Goal: Transaction & Acquisition: Purchase product/service

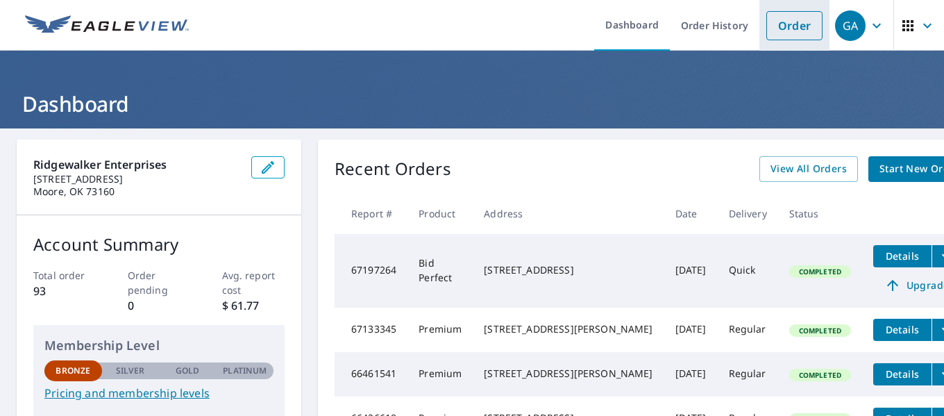
click at [780, 21] on link "Order" at bounding box center [795, 25] width 56 height 29
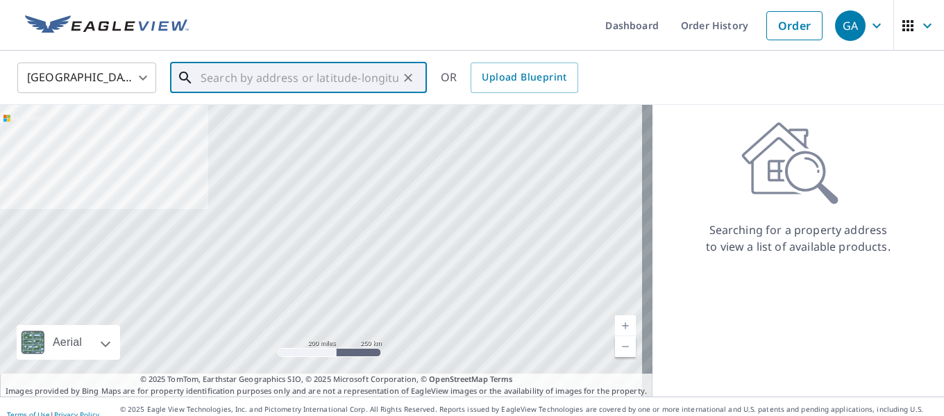
click at [329, 80] on input "text" at bounding box center [300, 77] width 198 height 39
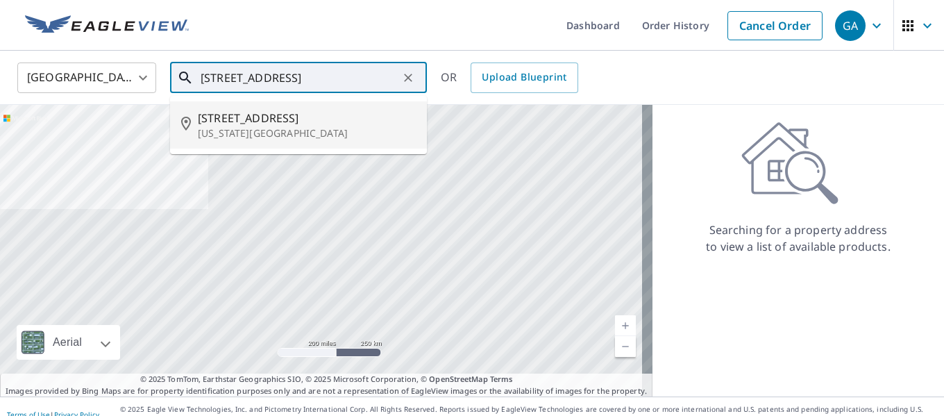
click at [299, 133] on p "[US_STATE][GEOGRAPHIC_DATA]" at bounding box center [307, 133] width 218 height 14
type input "[STREET_ADDRESS][US_STATE]"
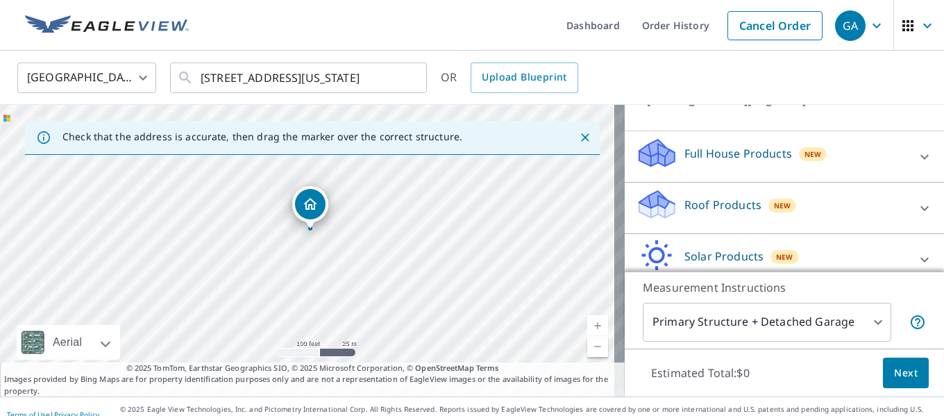
scroll to position [139, 0]
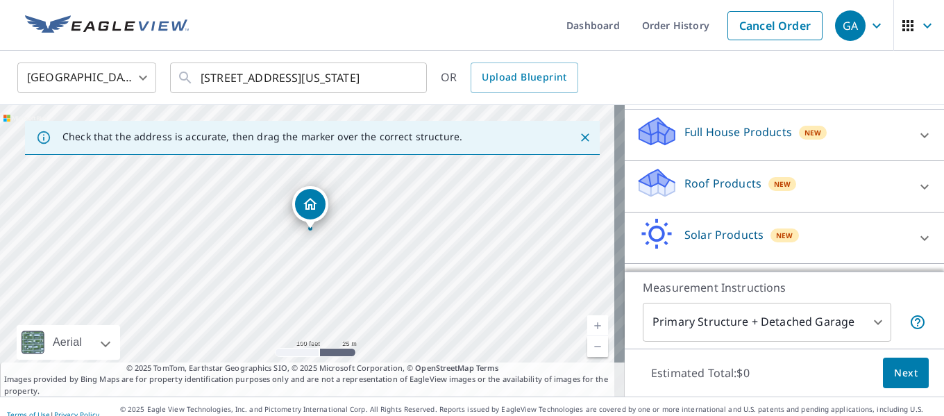
click at [872, 178] on div "Roof Products New" at bounding box center [772, 187] width 272 height 40
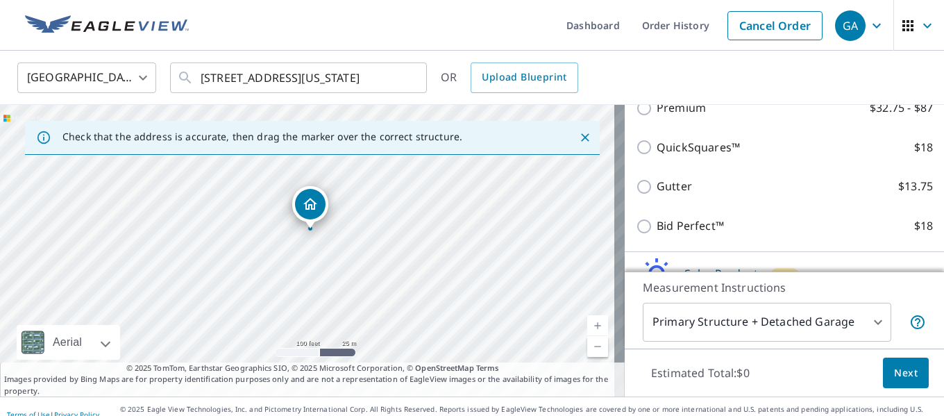
scroll to position [278, 0]
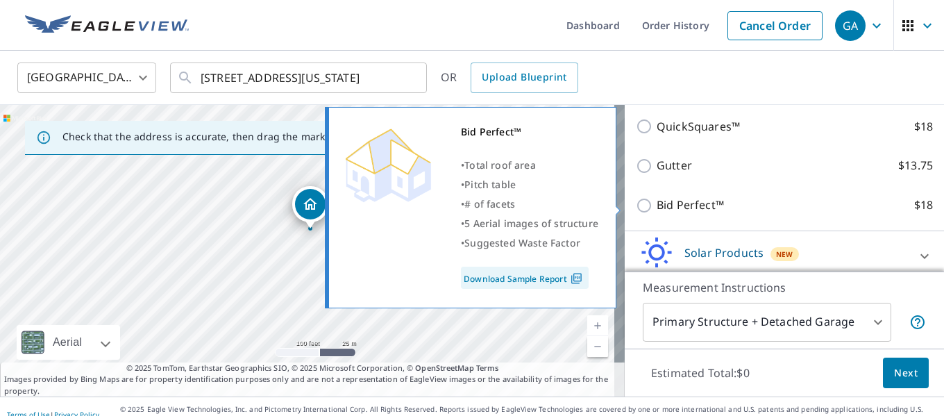
click at [636, 203] on input "Bid Perfect™ $18" at bounding box center [646, 205] width 21 height 17
checkbox input "true"
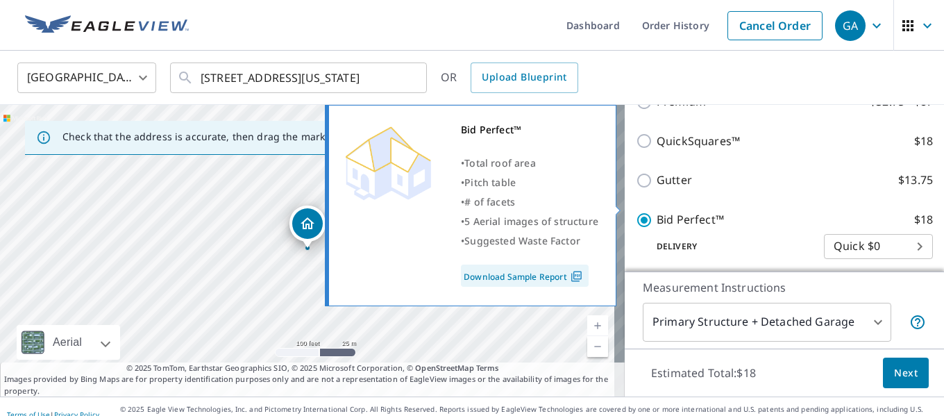
scroll to position [292, 0]
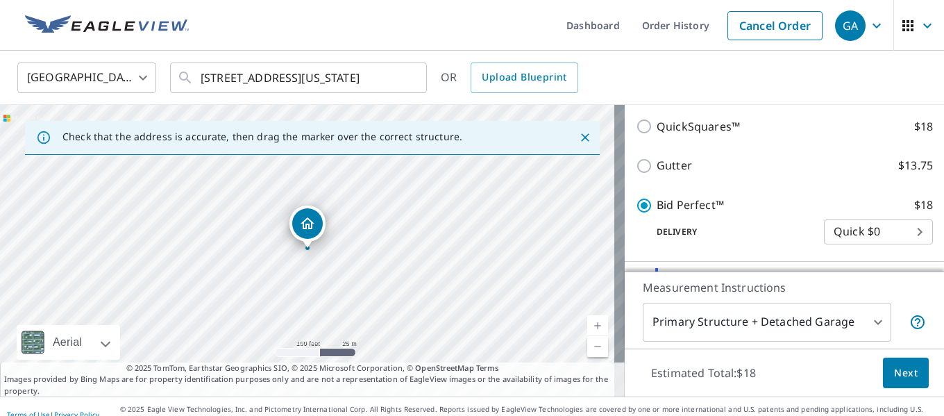
click at [894, 368] on span "Next" at bounding box center [906, 373] width 24 height 17
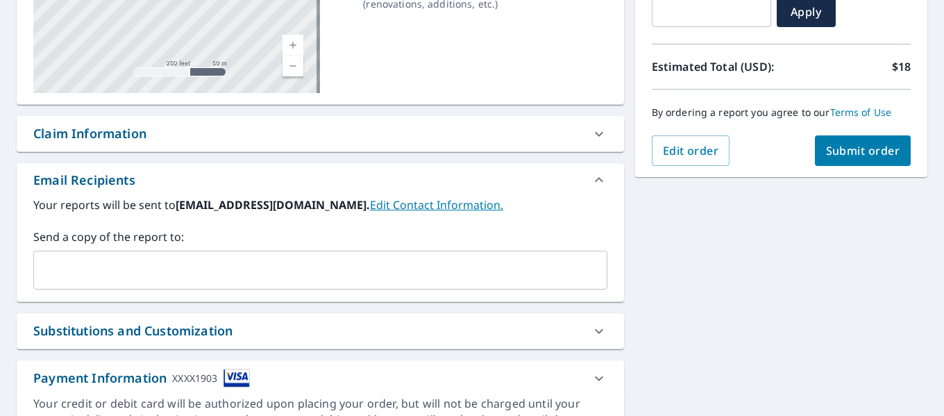
scroll to position [278, 0]
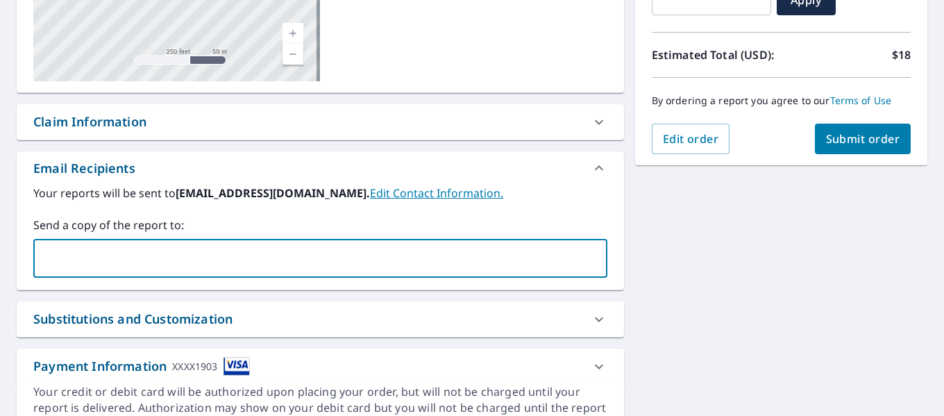
click at [244, 270] on input "text" at bounding box center [310, 258] width 541 height 26
type input "[EMAIL_ADDRESS][DOMAIN_NAME]"
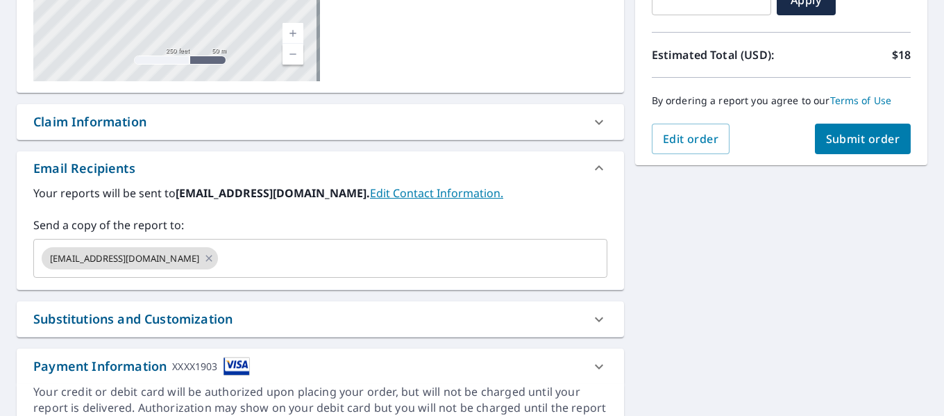
click at [467, 194] on label "Your reports will be sent to [EMAIL_ADDRESS][DOMAIN_NAME]. Edit Contact Informa…" at bounding box center [320, 193] width 574 height 17
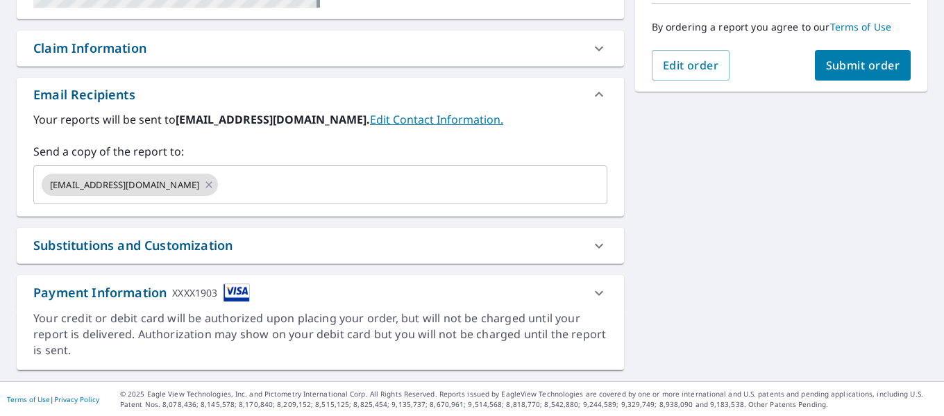
scroll to position [352, 0]
click at [885, 74] on button "Submit order" at bounding box center [863, 64] width 97 height 31
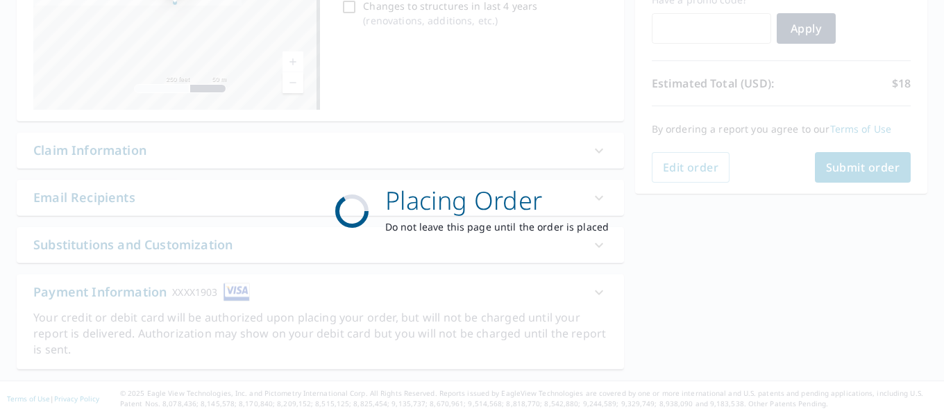
scroll to position [249, 0]
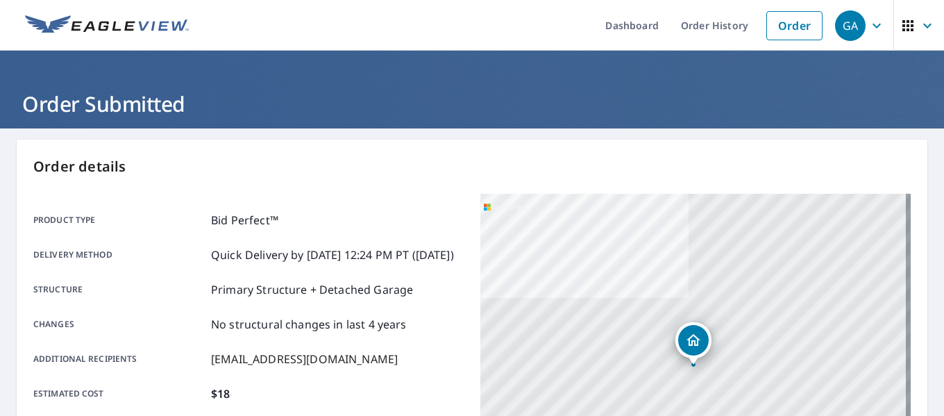
click at [869, 18] on icon "button" at bounding box center [877, 25] width 17 height 17
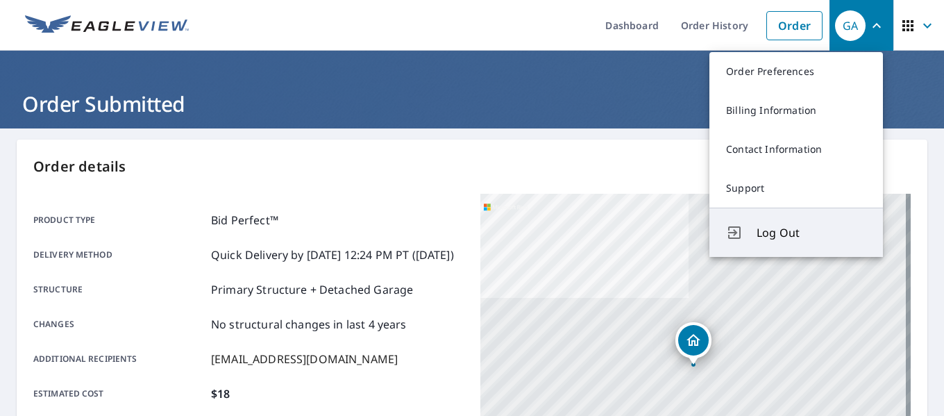
click at [778, 231] on span "Log Out" at bounding box center [812, 232] width 110 height 17
